Goal: Transaction & Acquisition: Purchase product/service

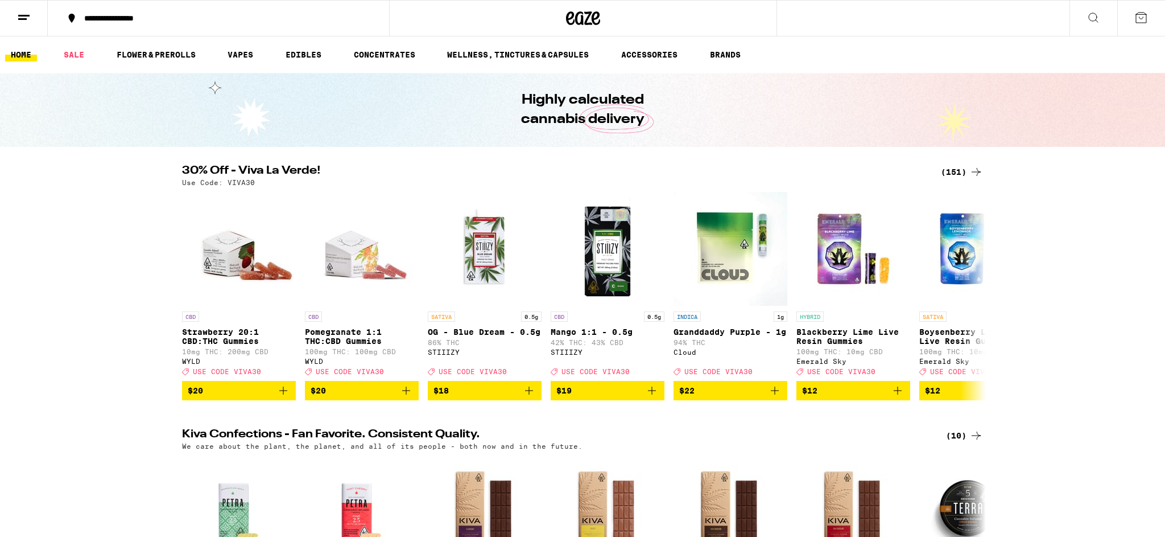
click at [1095, 17] on icon at bounding box center [1094, 18] width 14 height 14
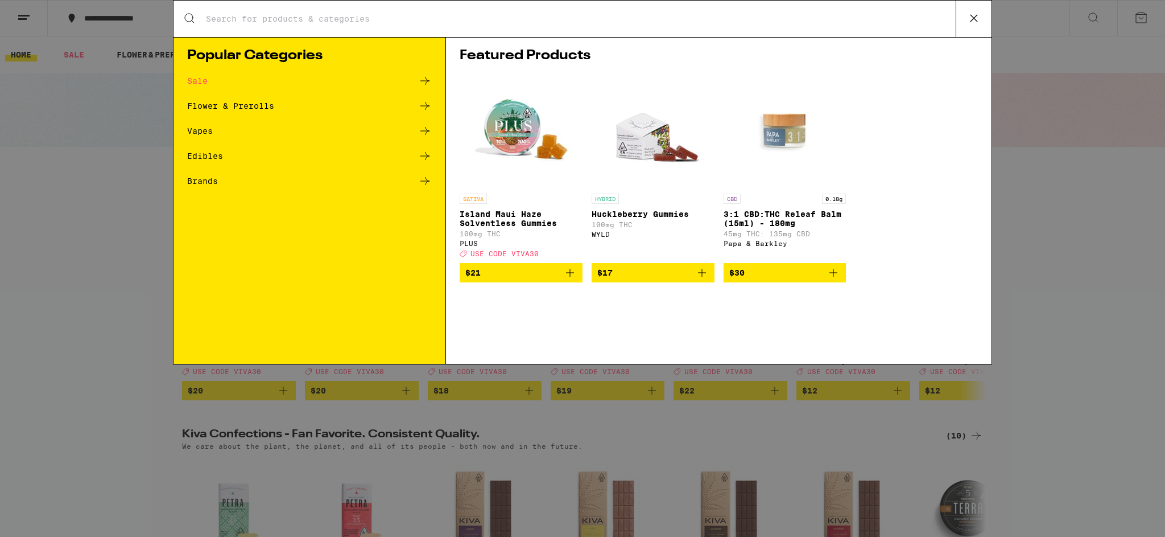
click at [256, 20] on input "Search for Products" at bounding box center [580, 19] width 751 height 10
type input "garlic starship"
